Goal: Information Seeking & Learning: Find specific page/section

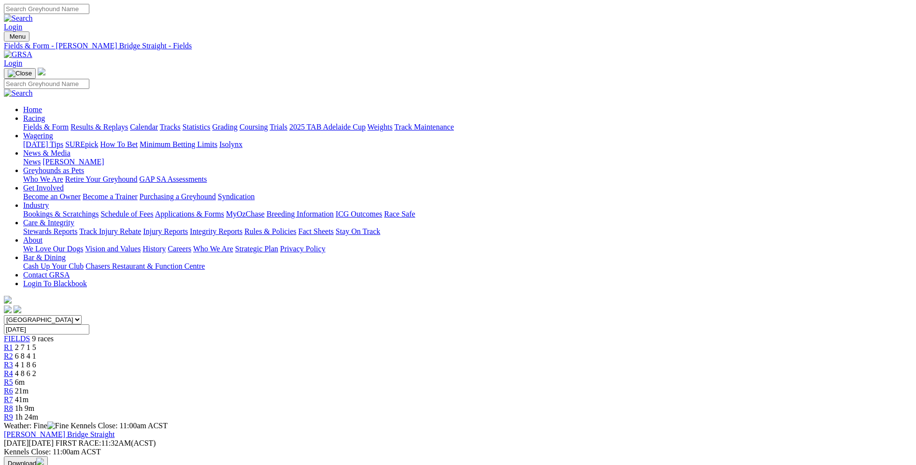
click at [69, 123] on link "Fields & Form" at bounding box center [45, 127] width 45 height 8
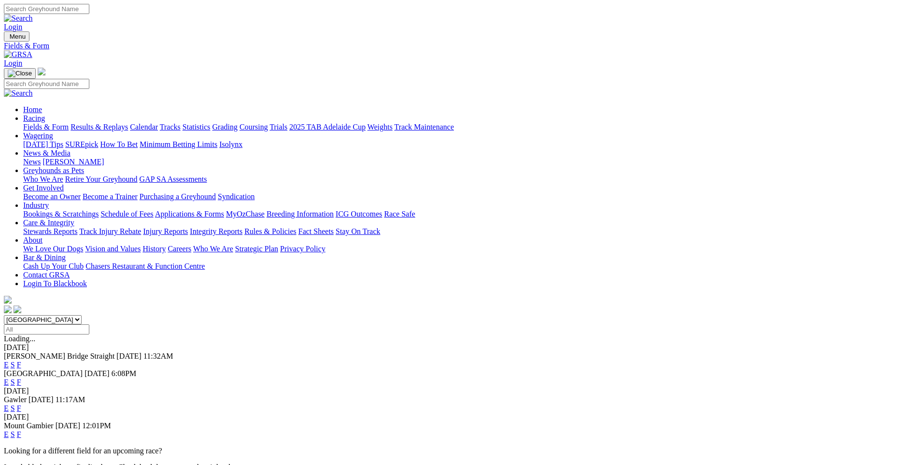
click at [21, 378] on link "F" at bounding box center [19, 382] width 4 height 8
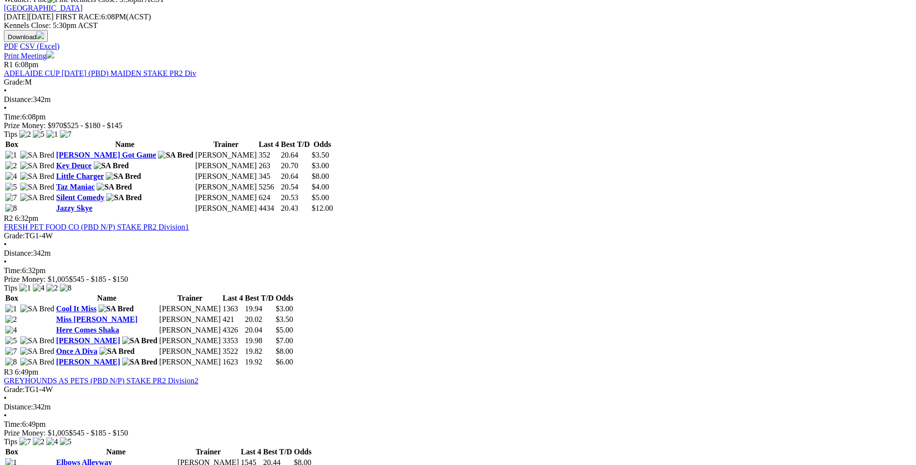
scroll to position [48, 0]
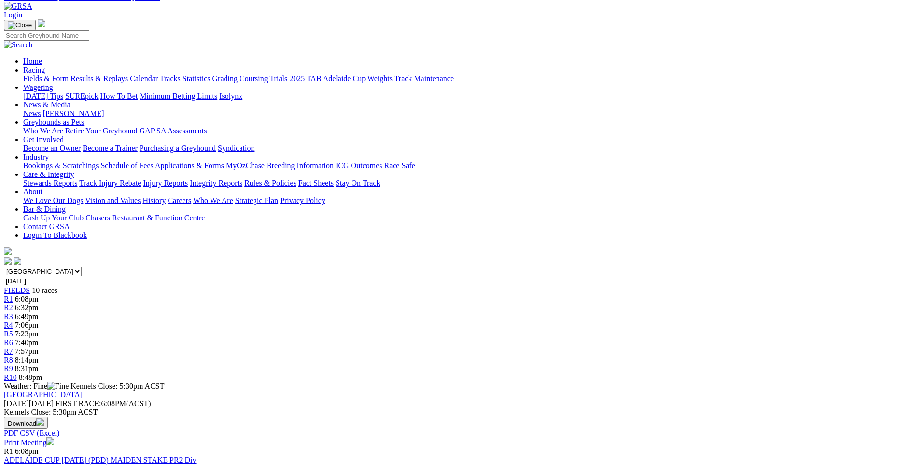
click at [54, 438] on link "Print Meeting" at bounding box center [29, 442] width 50 height 8
